Goal: Obtain resource: Obtain resource

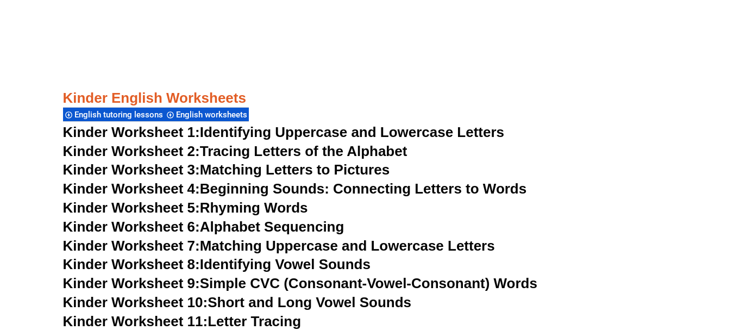
scroll to position [544, 0]
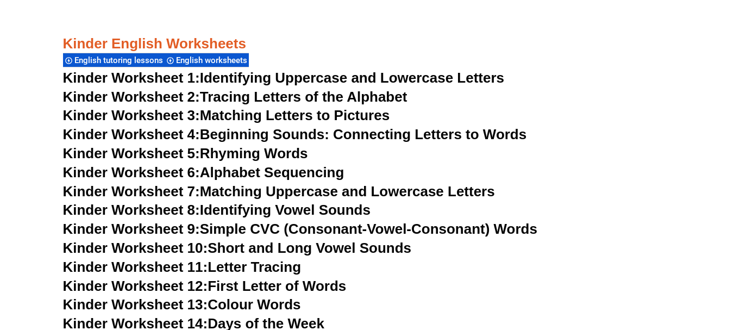
click at [231, 213] on link "Kinder Worksheet 8: Identifying Vowel Sounds" at bounding box center [217, 210] width 308 height 16
click at [234, 233] on link "Kinder Worksheet 9: Simple CVC (Consonant-Vowel-Consonant) Words" at bounding box center [300, 229] width 475 height 16
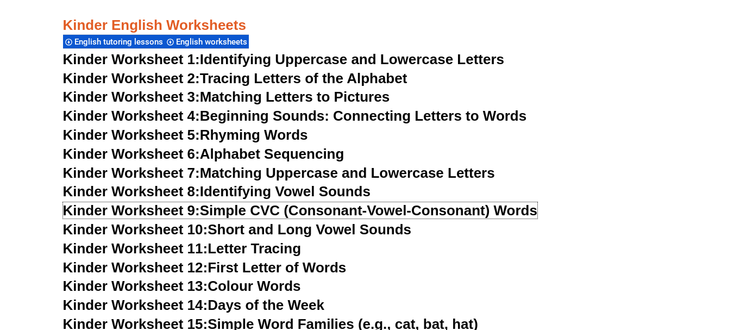
scroll to position [544, 0]
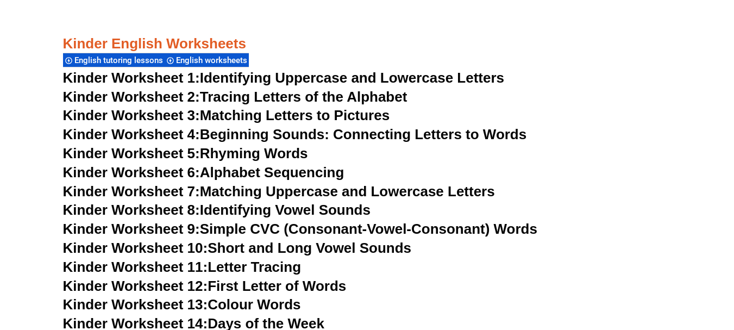
click at [253, 194] on link "Kinder Worksheet 7: Matching Uppercase and Lowercase Letters" at bounding box center [279, 191] width 432 height 16
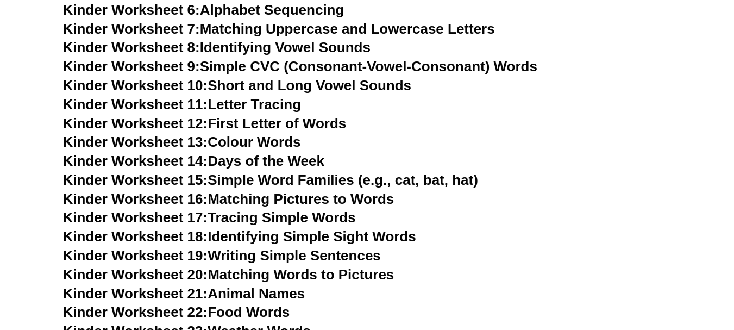
scroll to position [707, 0]
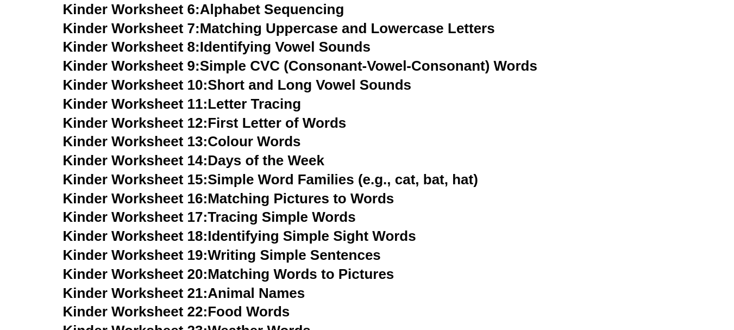
click at [294, 126] on link "Kinder Worksheet 12: First Letter of Words" at bounding box center [205, 123] width 284 height 16
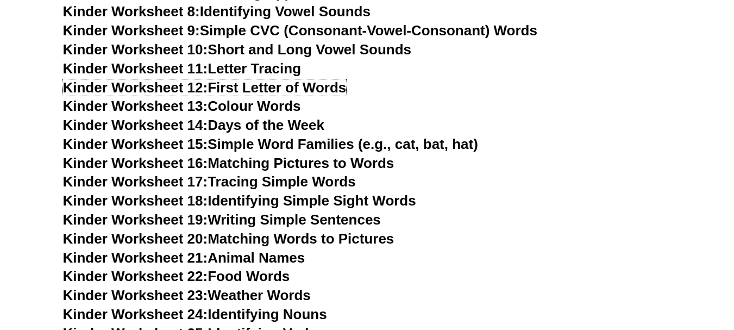
scroll to position [761, 0]
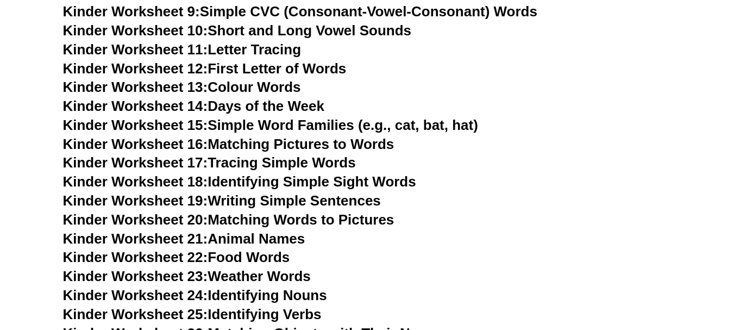
click at [247, 167] on link "Kinder Worksheet 17: Tracing Simple Words" at bounding box center [209, 162] width 293 height 16
click at [273, 202] on link "Kinder Worksheet 19: Writing Simple Sentences" at bounding box center [222, 200] width 318 height 16
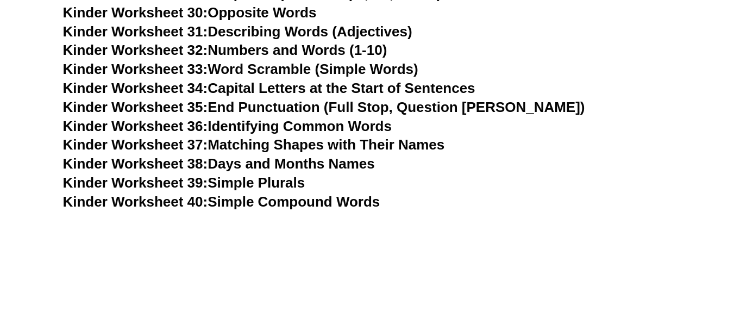
scroll to position [1196, 0]
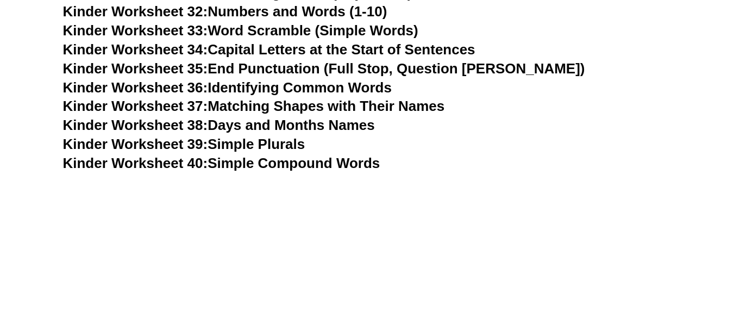
click at [265, 166] on link "Kinder Worksheet 40: Simple Compound Words" at bounding box center [221, 163] width 317 height 16
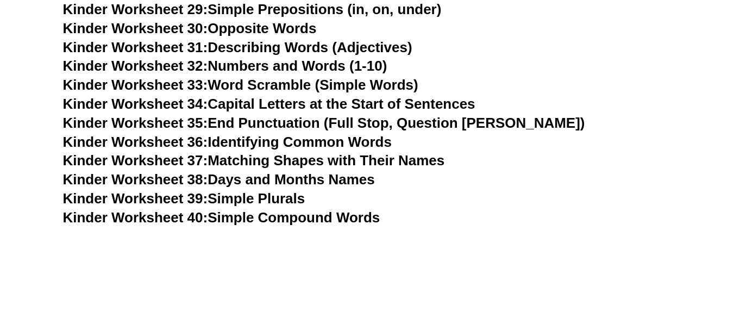
click at [320, 185] on link "Kinder Worksheet 38: Days and Months Names" at bounding box center [219, 179] width 312 height 16
click at [308, 166] on link "Kinder Worksheet 37: Matching Shapes with Their Names" at bounding box center [254, 160] width 382 height 16
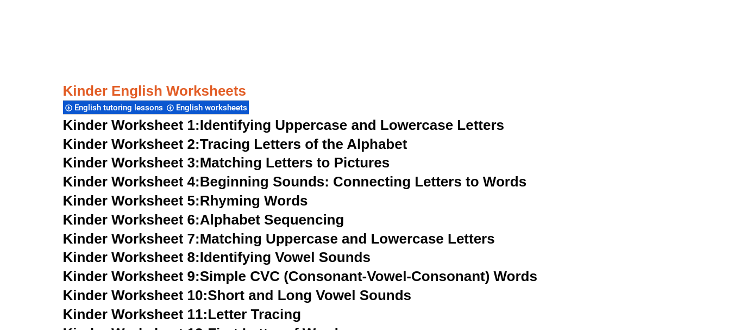
scroll to position [489, 0]
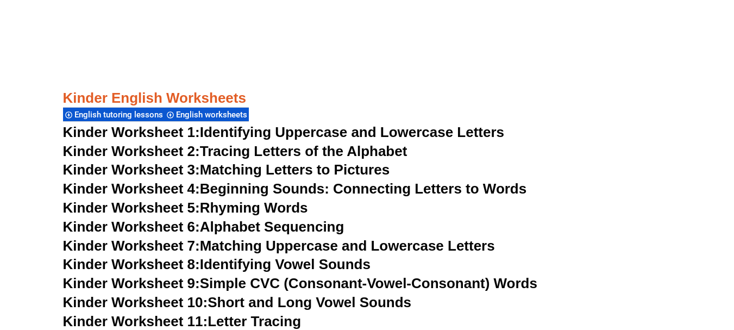
click at [315, 135] on link "Kinder Worksheet 1: Identifying Uppercase and Lowercase Letters" at bounding box center [284, 132] width 442 height 16
